Goal: Task Accomplishment & Management: Manage account settings

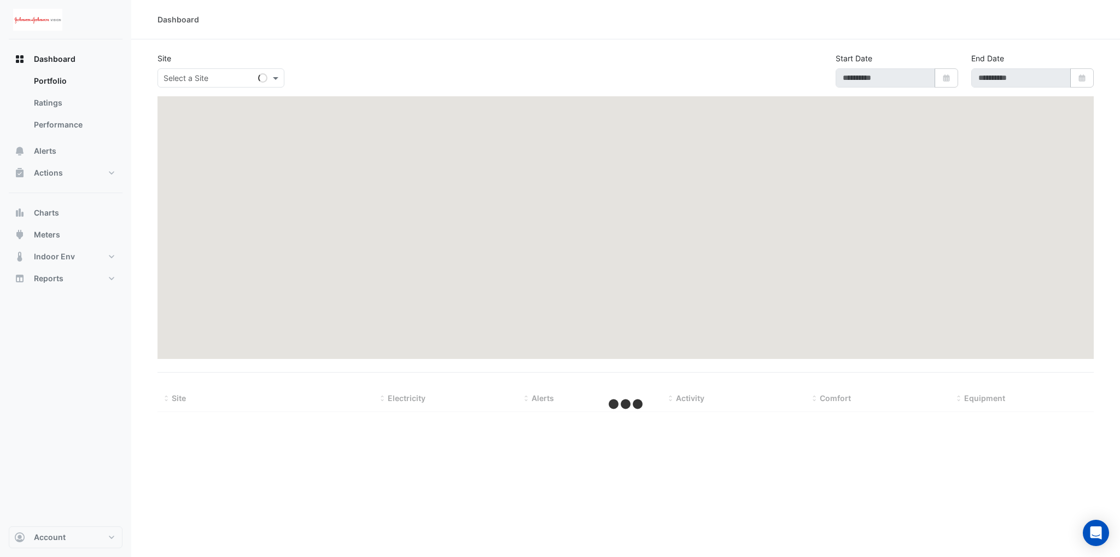
type input "**********"
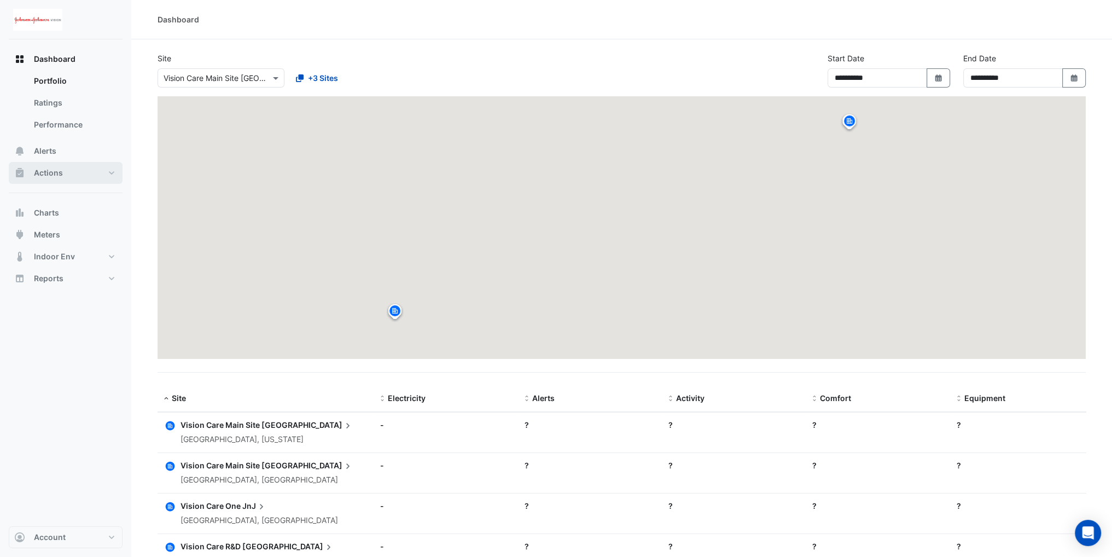
click at [59, 171] on span "Actions" at bounding box center [48, 172] width 29 height 11
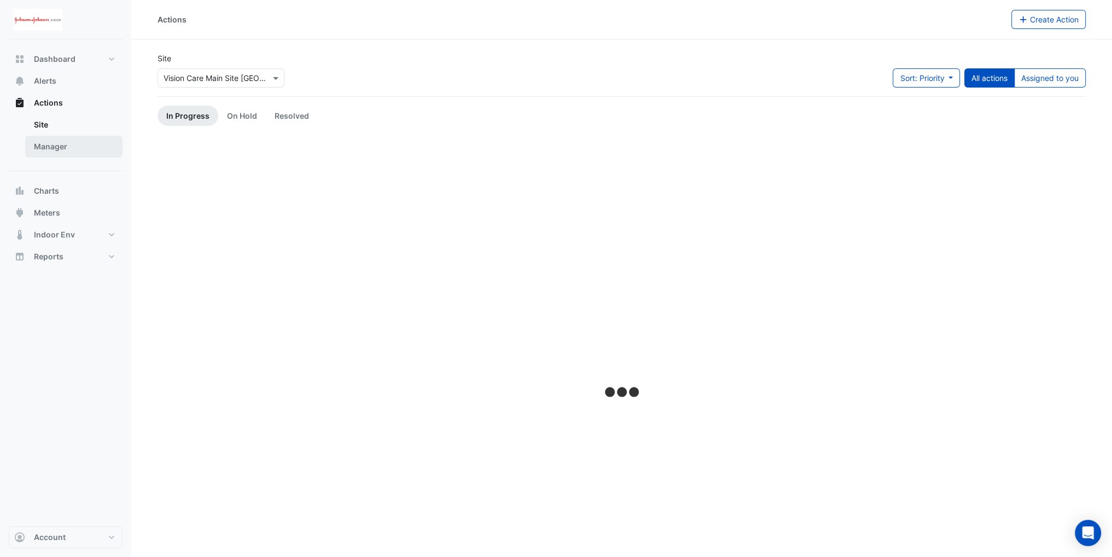
click at [77, 145] on link "Manager" at bounding box center [73, 147] width 97 height 22
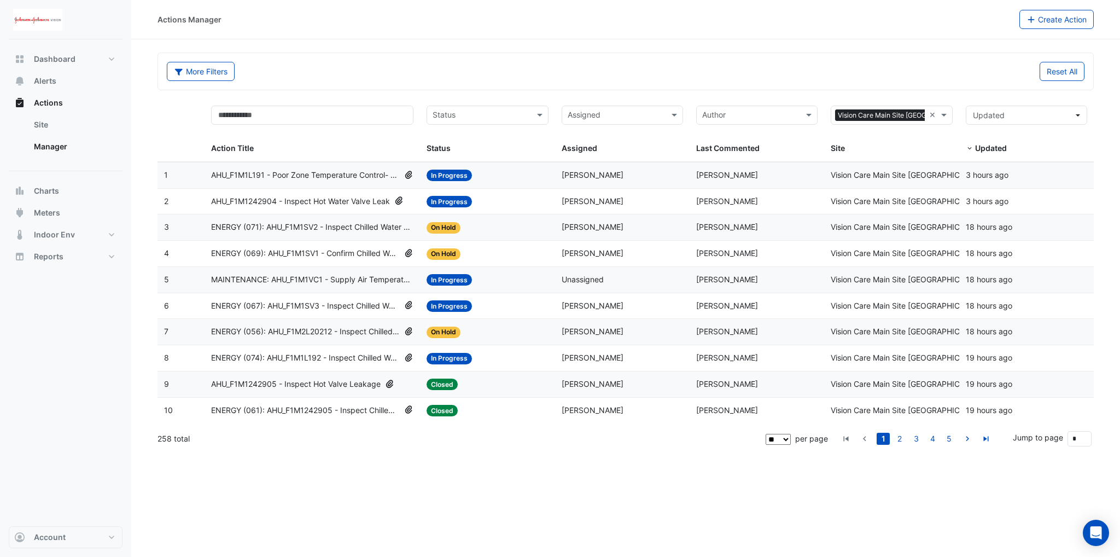
click at [284, 176] on span "AHU_F1M1L191 - Poor Zone Temperature Control- Based on Operating Schedule" at bounding box center [305, 175] width 189 height 13
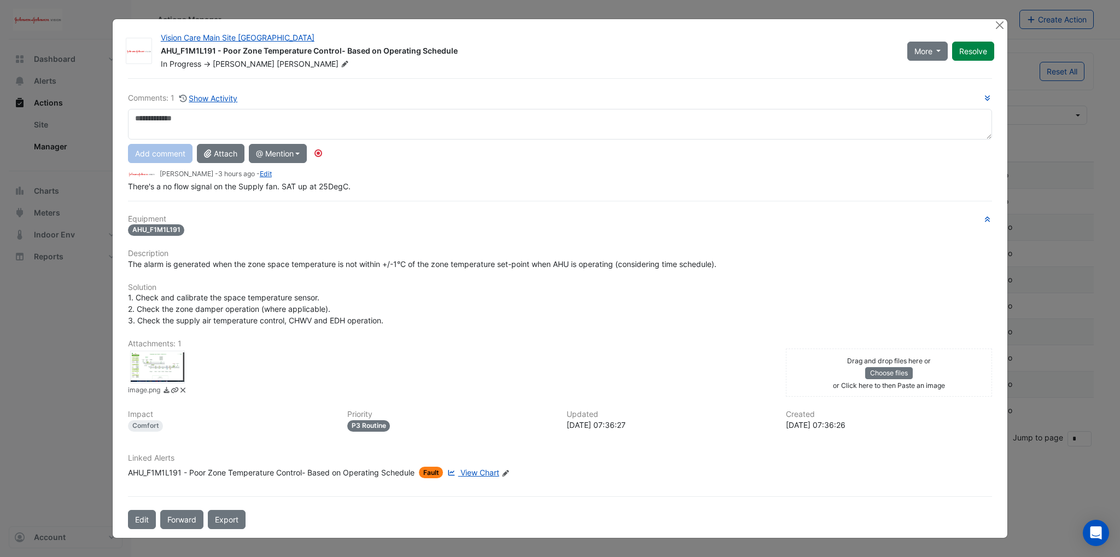
click at [176, 120] on textarea at bounding box center [560, 124] width 864 height 31
click at [1002, 25] on button "Close" at bounding box center [999, 24] width 11 height 11
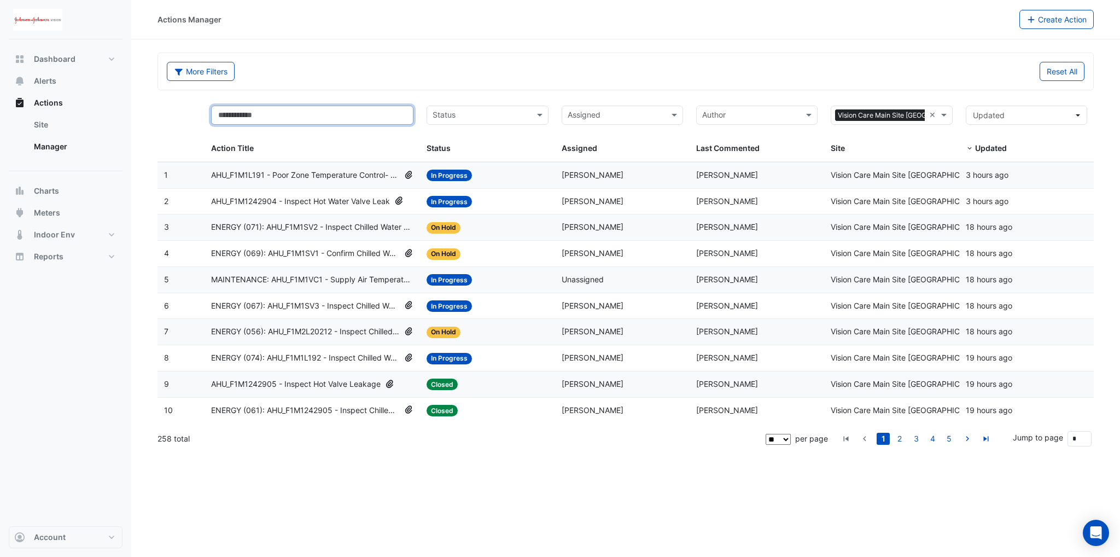
click at [273, 114] on input "text" at bounding box center [312, 115] width 202 height 19
click at [200, 62] on button "More Filters" at bounding box center [201, 71] width 68 height 19
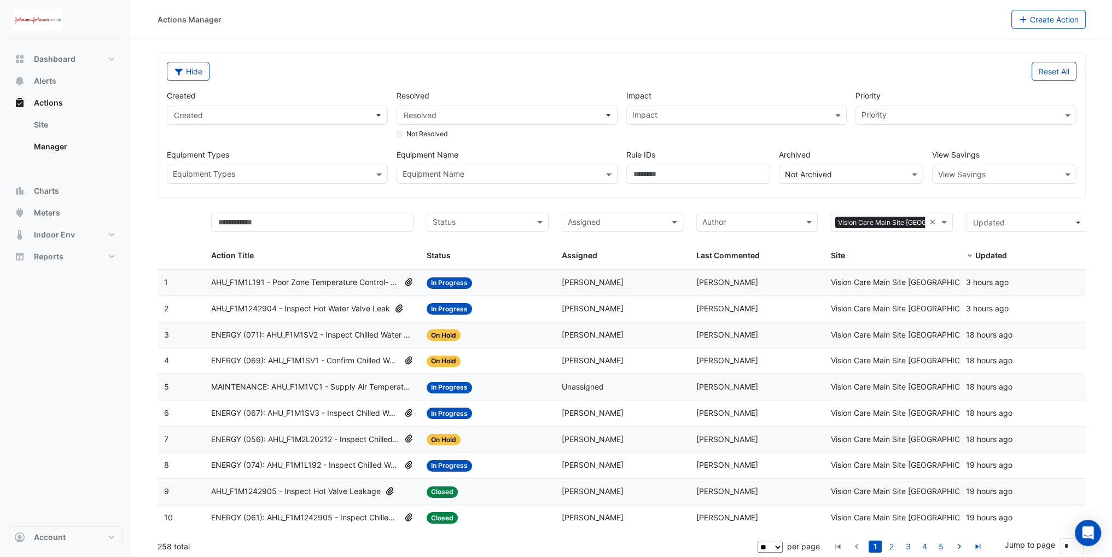
click at [516, 170] on input "text" at bounding box center [501, 175] width 196 height 11
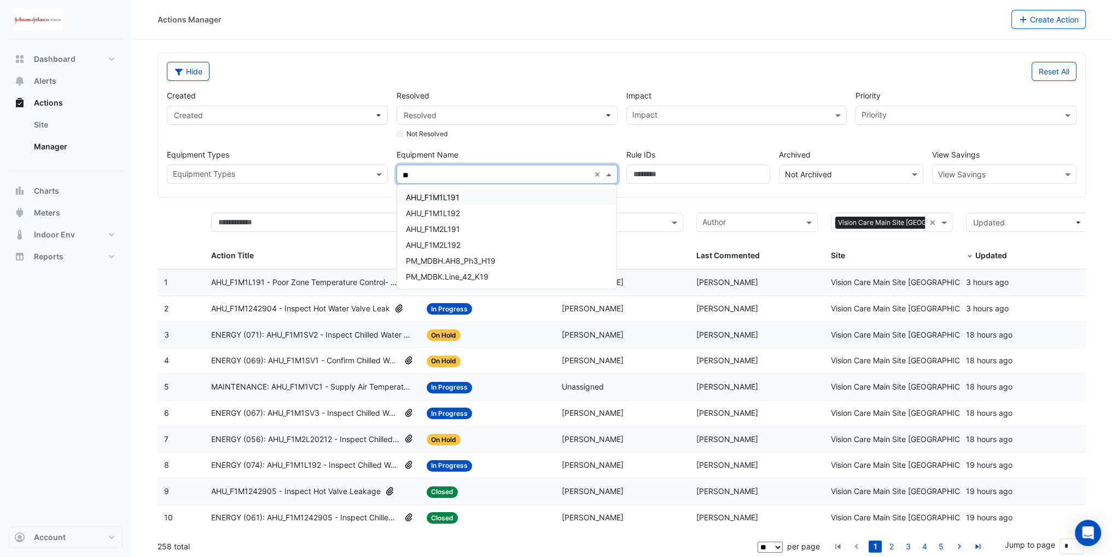
click at [486, 197] on div "AHU_F1M1L191" at bounding box center [507, 197] width 220 height 16
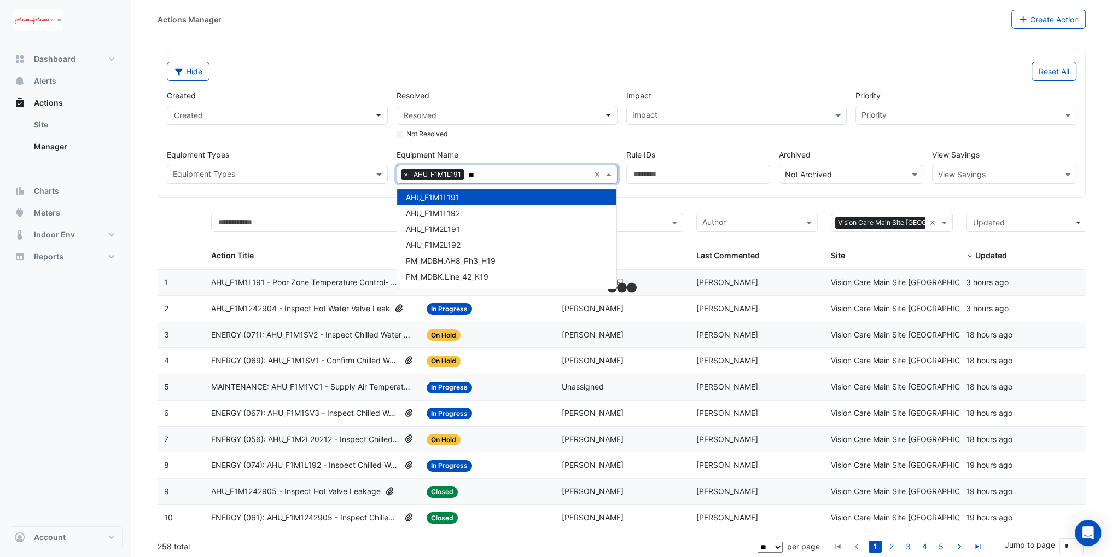
type input "**"
click at [484, 135] on div "Not Resolved" at bounding box center [507, 132] width 221 height 14
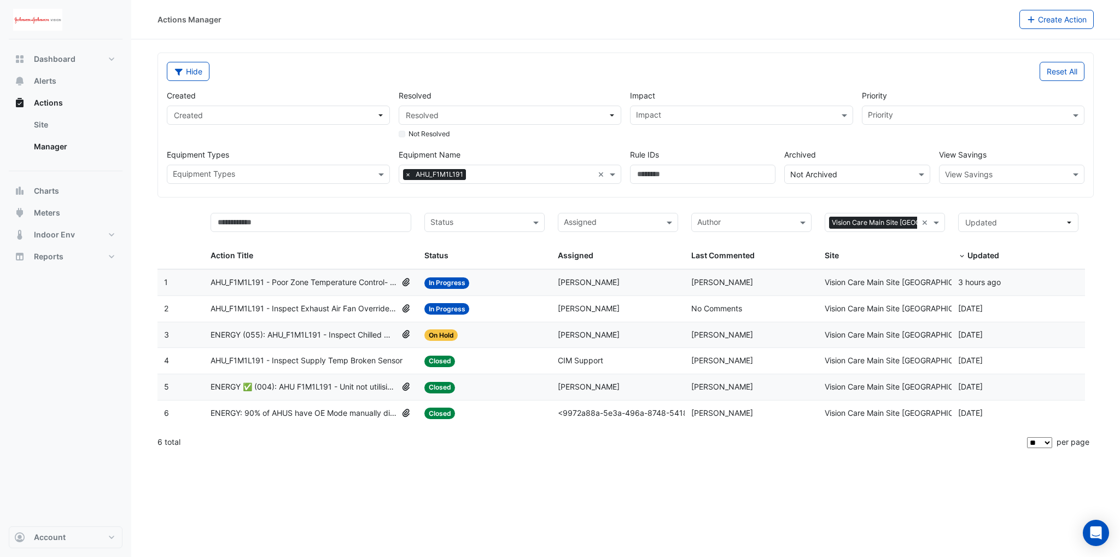
click at [319, 335] on span "ENERGY (055): AHU_F1M1L191 - Inspect Chilled Water Valve Leak [BEEP]" at bounding box center [304, 335] width 187 height 13
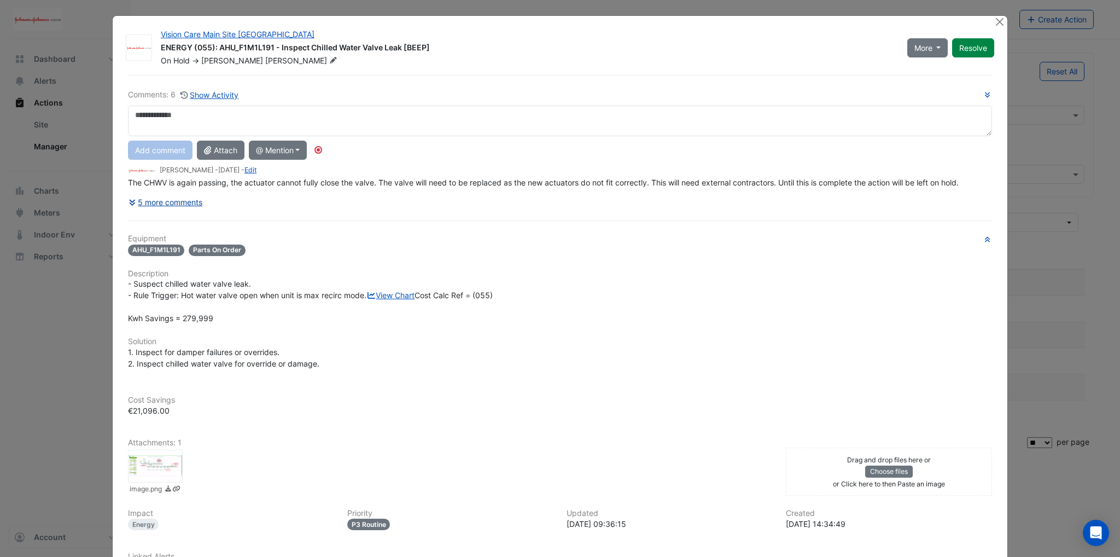
click at [141, 197] on button "5 more comments" at bounding box center [165, 202] width 75 height 19
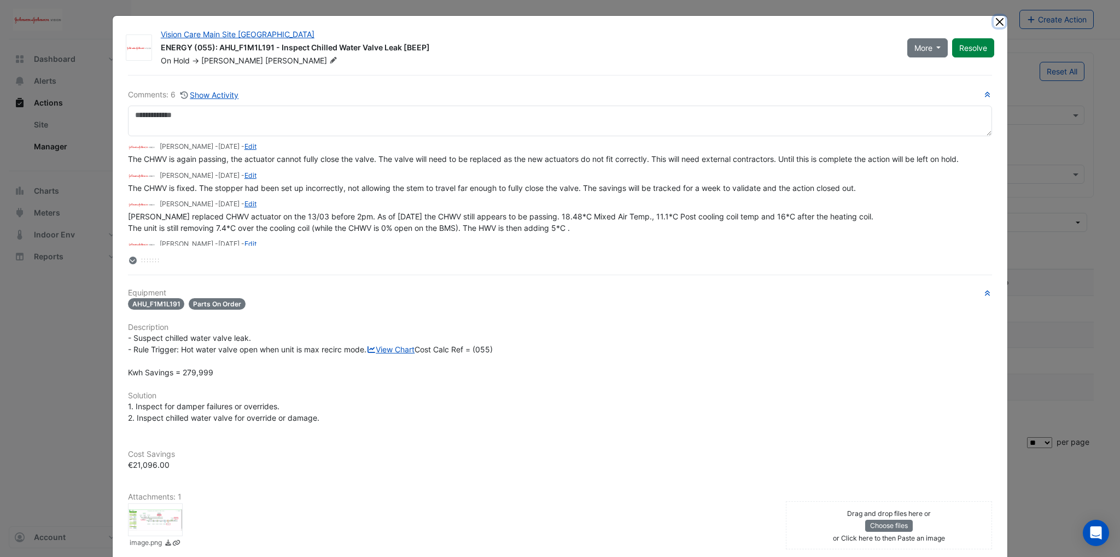
click at [996, 22] on button "Close" at bounding box center [999, 21] width 11 height 11
